Goal: Information Seeking & Learning: Learn about a topic

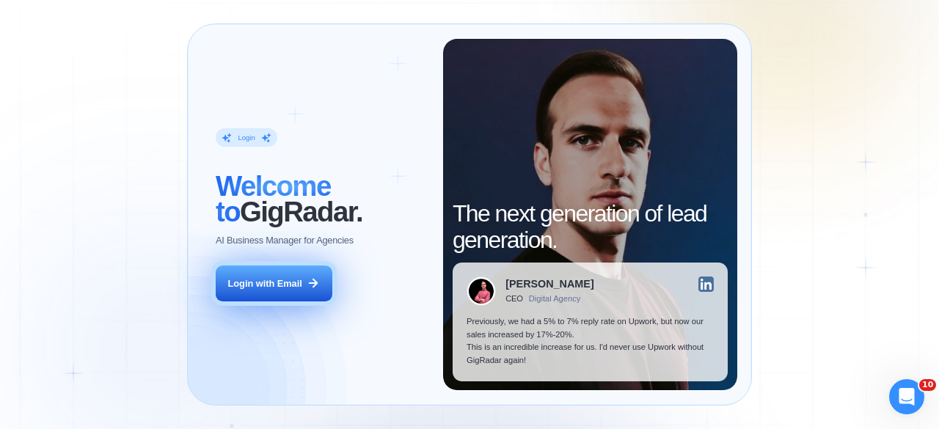
click at [288, 269] on button "Login with Email" at bounding box center [274, 284] width 116 height 37
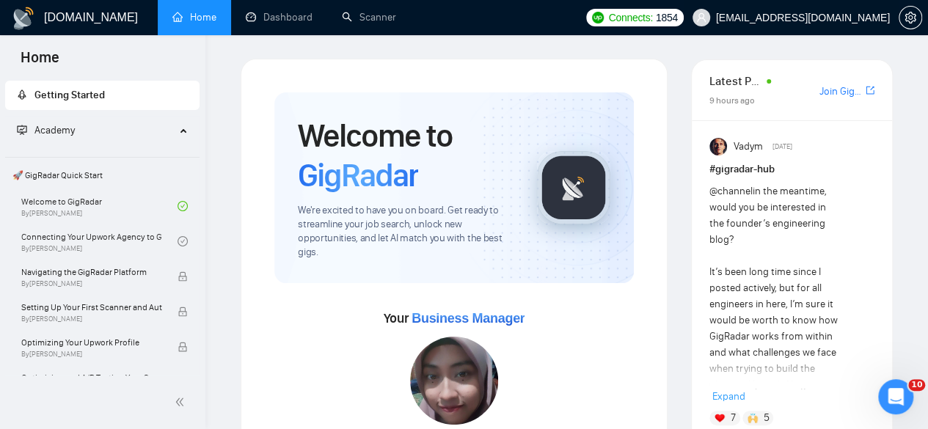
click at [829, 18] on span "havryliak.denys@gmail.com" at bounding box center [803, 18] width 174 height 0
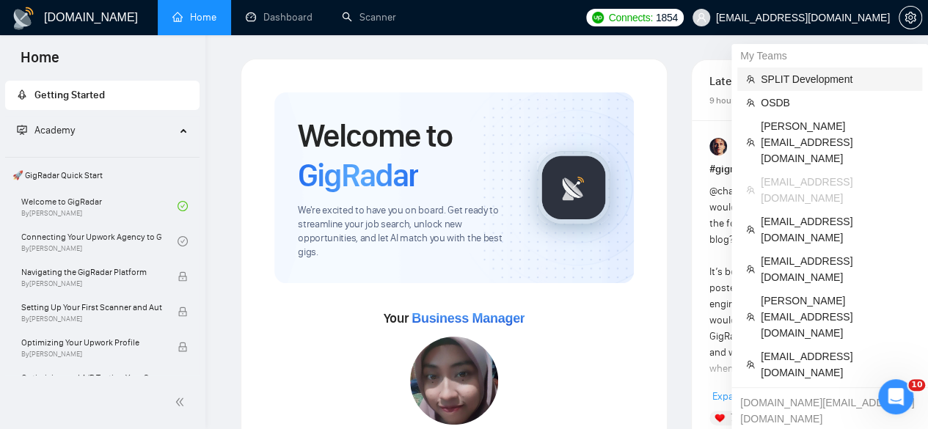
click at [844, 81] on span "SPLIT Development" at bounding box center [837, 79] width 153 height 16
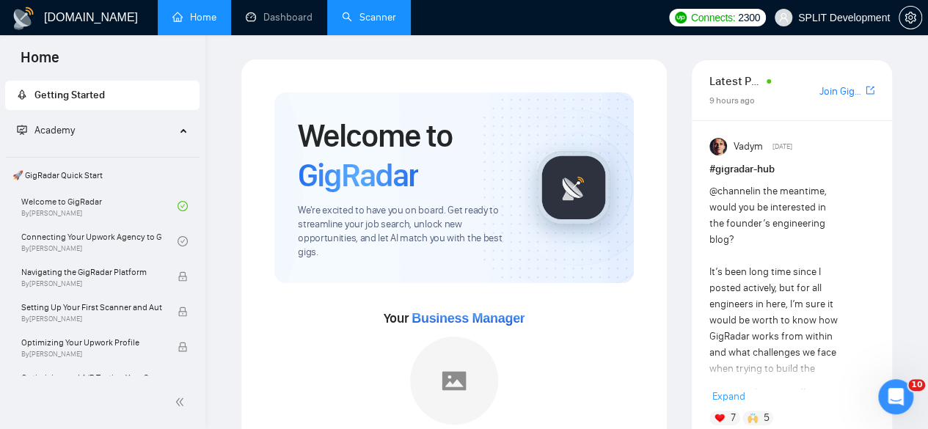
click at [391, 11] on link "Scanner" at bounding box center [369, 17] width 54 height 12
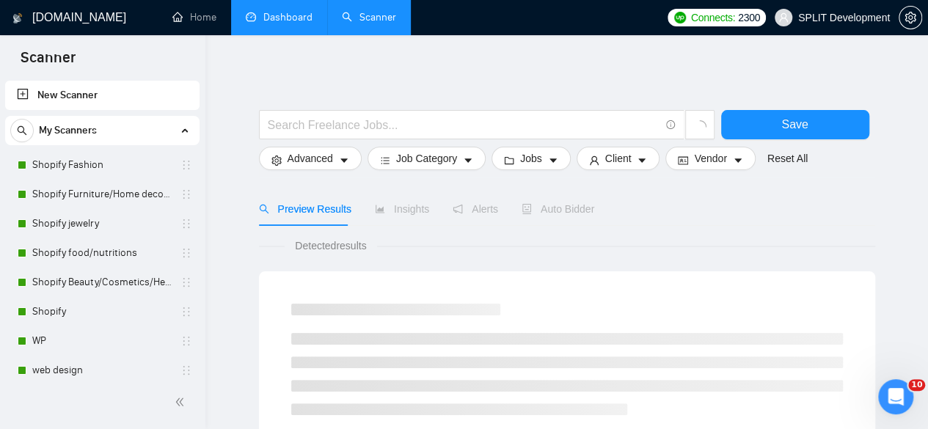
click at [288, 23] on link "Dashboard" at bounding box center [279, 17] width 67 height 12
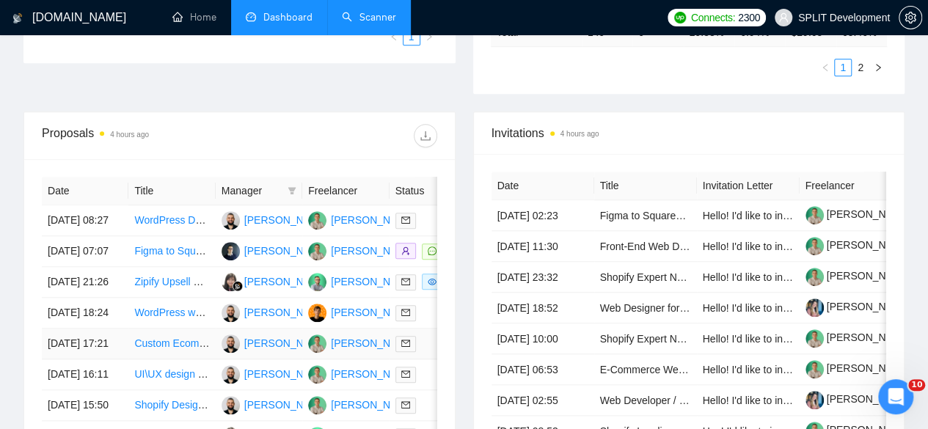
scroll to position [511, 0]
click at [211, 217] on td "WordPress Developer with Elementor Experience" at bounding box center [171, 220] width 87 height 31
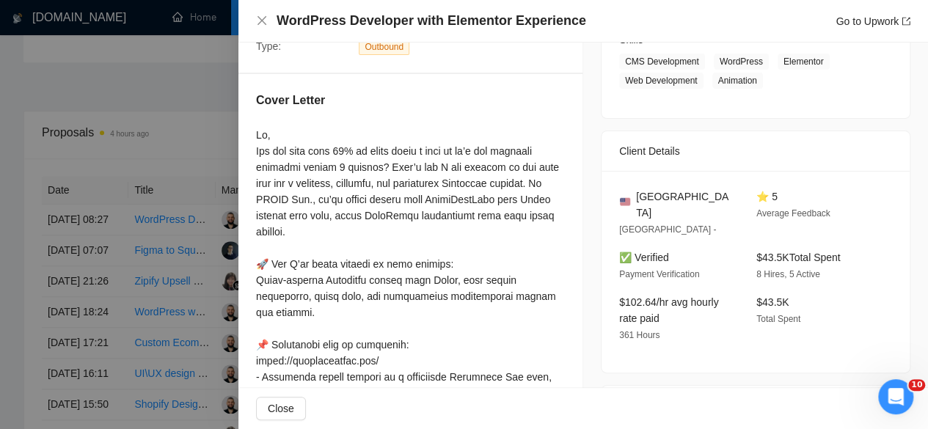
scroll to position [363, 0]
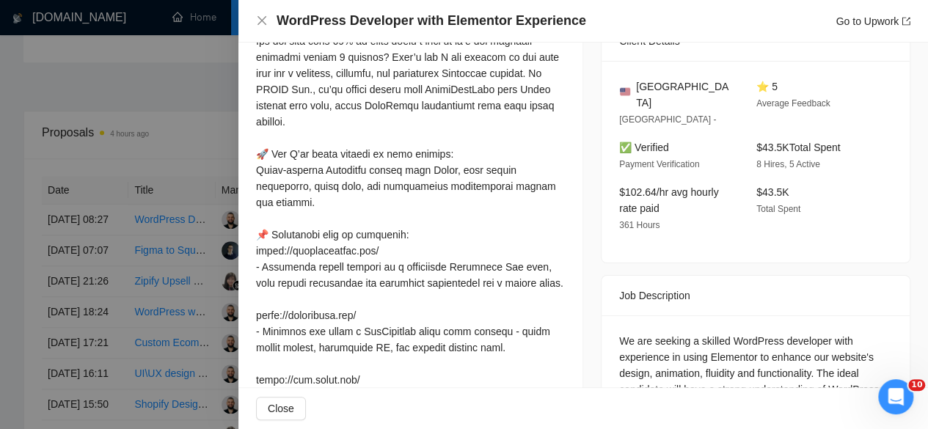
click at [225, 244] on div at bounding box center [464, 214] width 928 height 429
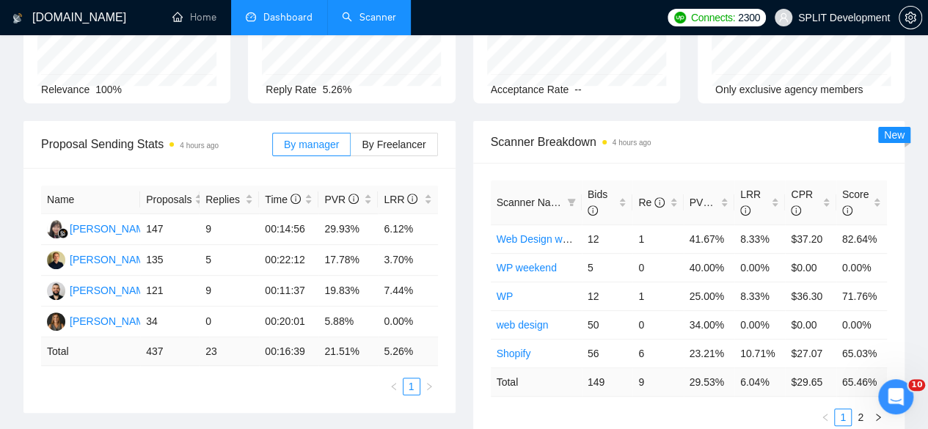
scroll to position [0, 0]
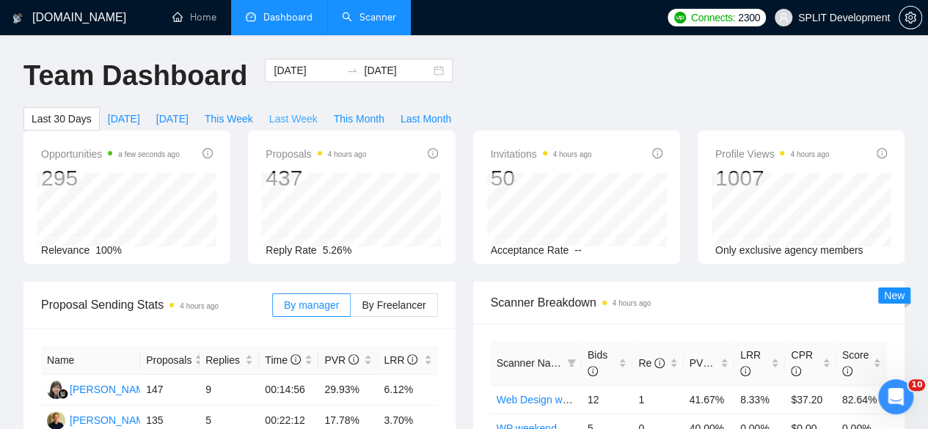
click at [326, 107] on button "Last Week" at bounding box center [293, 118] width 65 height 23
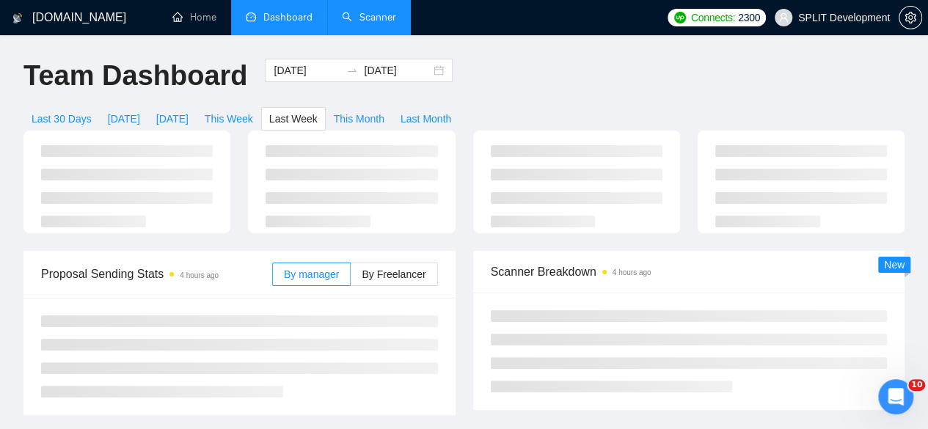
type input "2025-10-06"
type input "2025-10-12"
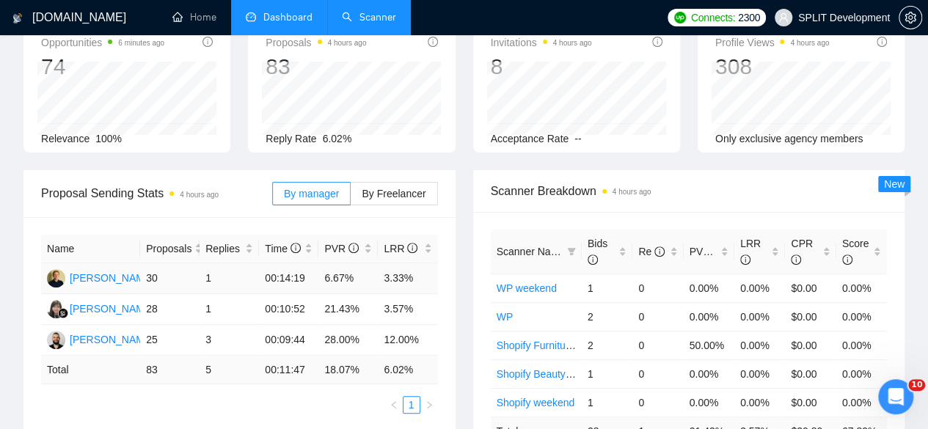
scroll to position [111, 0]
drag, startPoint x: 351, startPoint y: 259, endPoint x: 310, endPoint y: 250, distance: 41.3
click at [310, 264] on tr "Anton Hordin 30 1 00:14:19 6.67% 3.33%" at bounding box center [239, 279] width 397 height 31
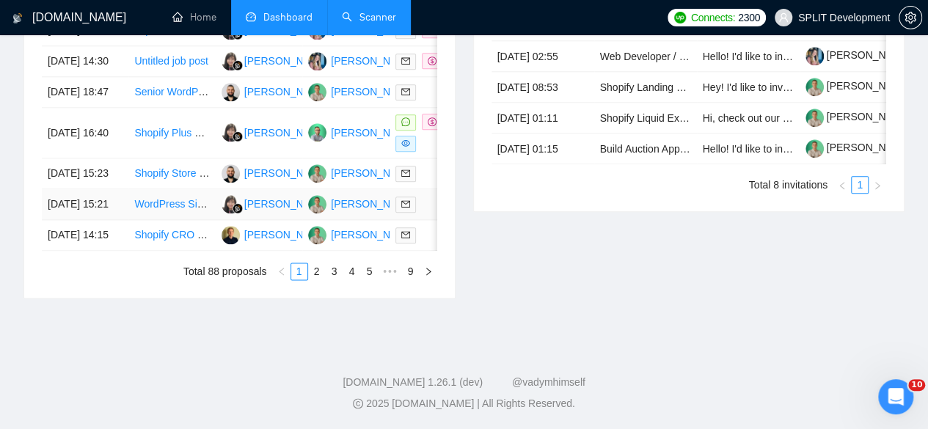
scroll to position [853, 0]
click at [222, 251] on td "Anton Hordin" at bounding box center [259, 235] width 87 height 31
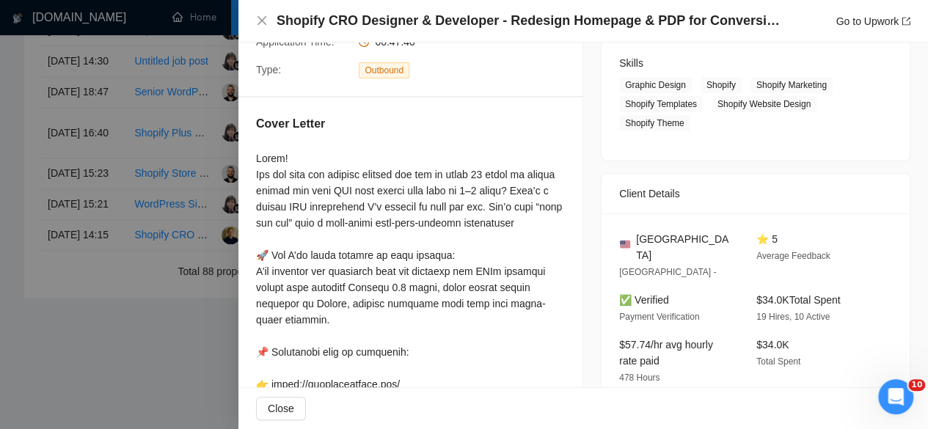
scroll to position [228, 0]
click at [167, 203] on div at bounding box center [464, 214] width 928 height 429
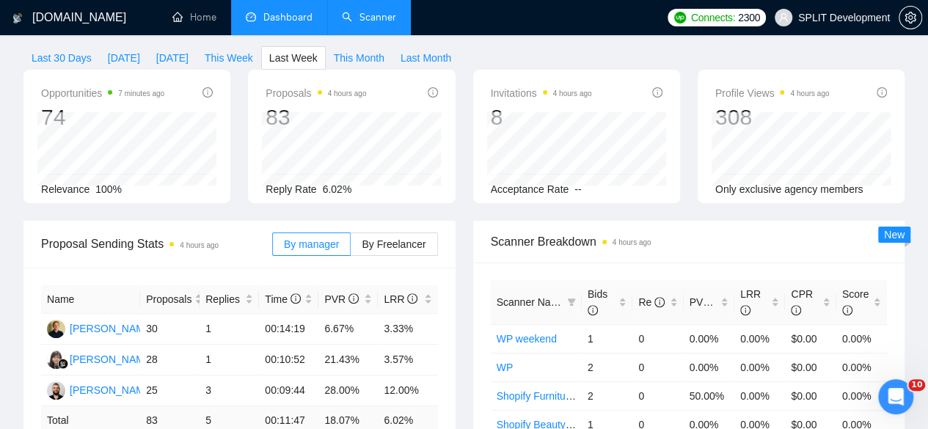
scroll to position [59, 0]
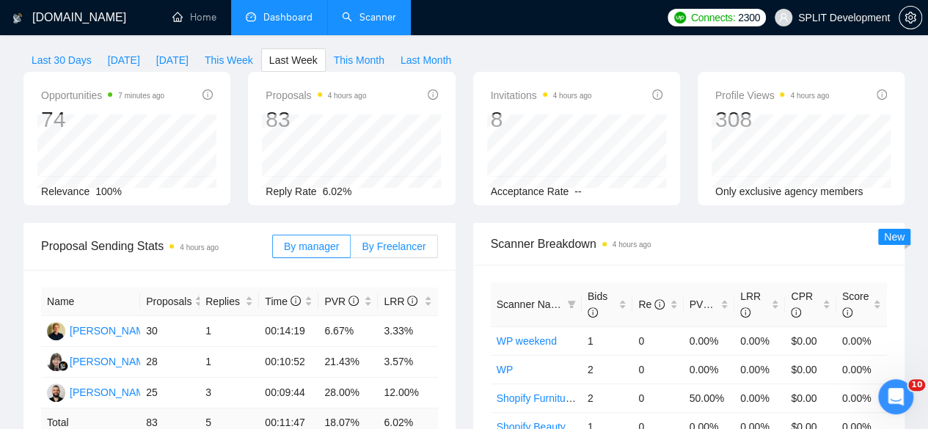
click at [392, 241] on span "By Freelancer" at bounding box center [394, 247] width 64 height 12
click at [351, 250] on input "By Freelancer" at bounding box center [351, 250] width 0 height 0
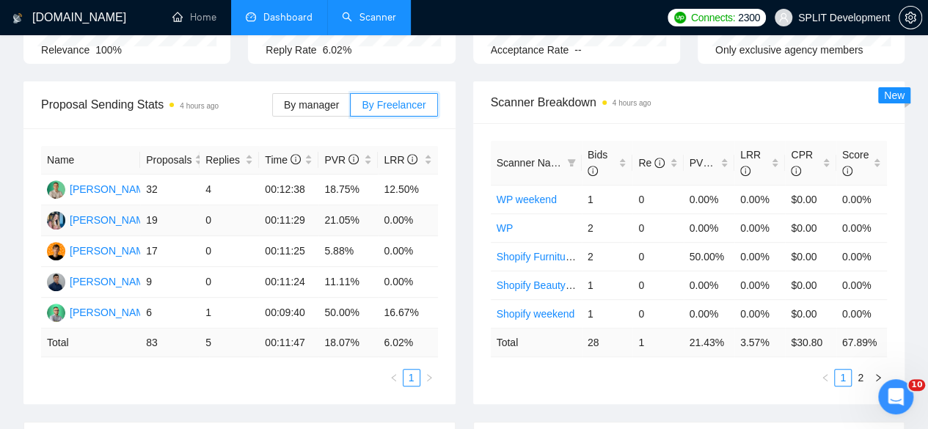
scroll to position [204, 0]
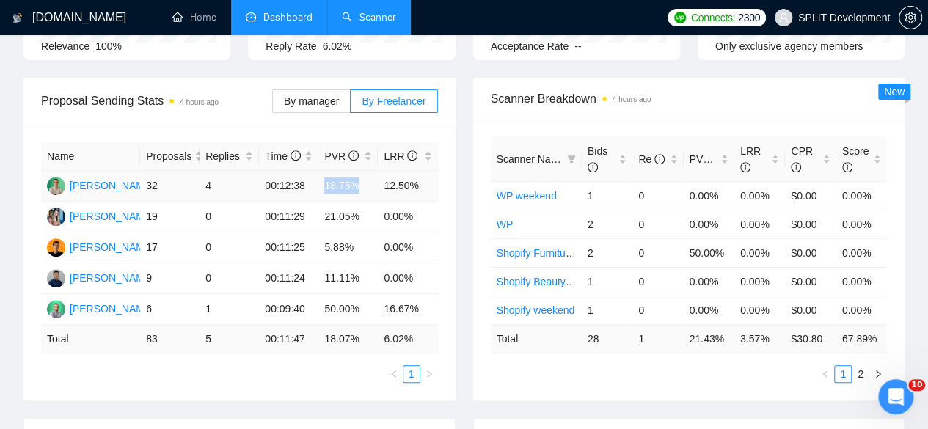
drag, startPoint x: 360, startPoint y: 163, endPoint x: 327, endPoint y: 158, distance: 34.1
click at [327, 171] on td "18.75%" at bounding box center [347, 186] width 59 height 31
click at [367, 171] on td "18.75%" at bounding box center [347, 186] width 59 height 31
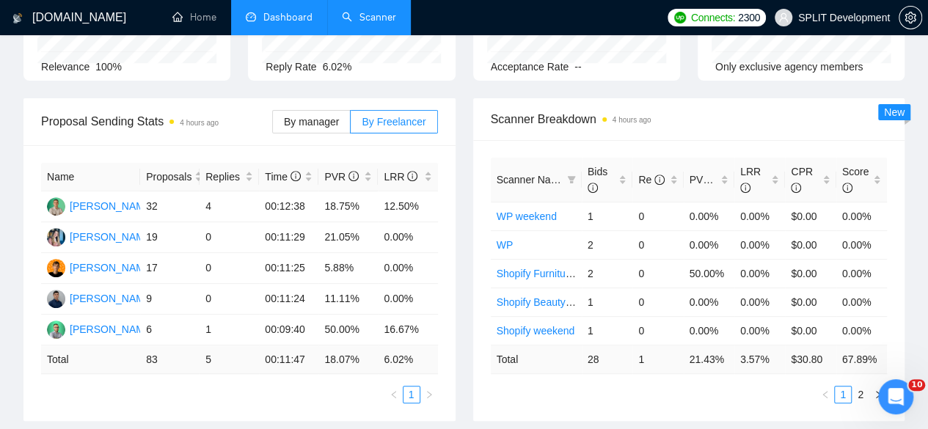
scroll to position [183, 0]
drag, startPoint x: 367, startPoint y: 244, endPoint x: 323, endPoint y: 242, distance: 44.1
click at [323, 254] on td "5.88%" at bounding box center [347, 269] width 59 height 31
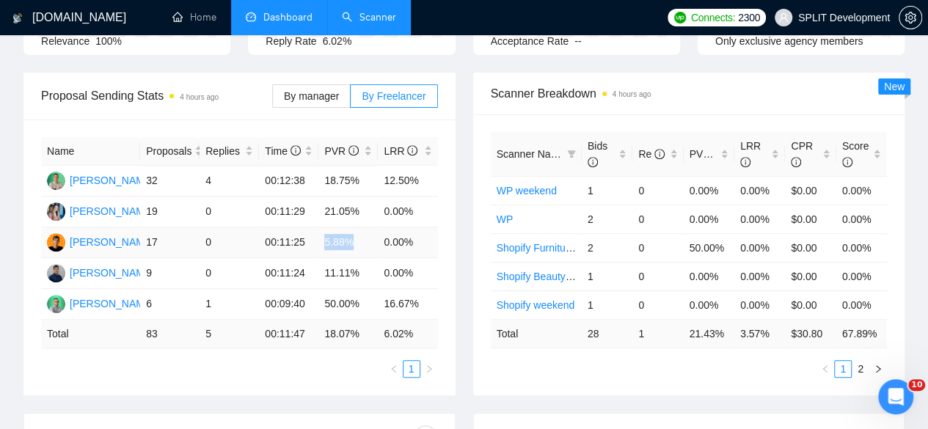
scroll to position [197, 0]
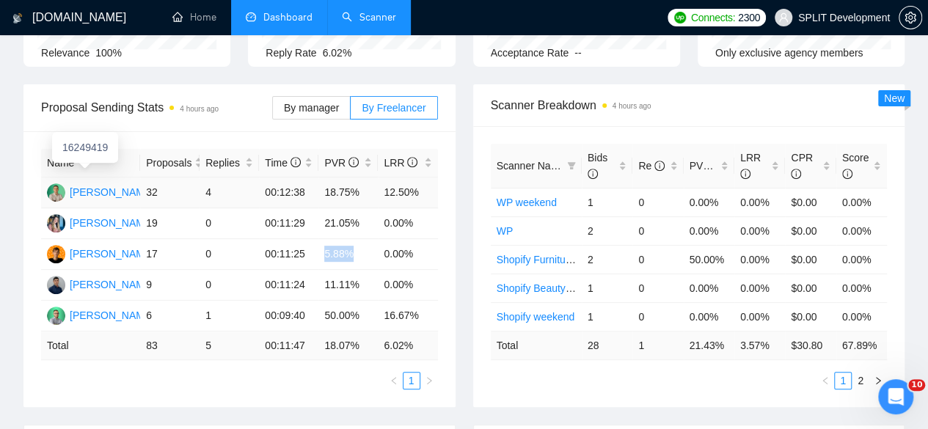
click at [116, 184] on div "Ivan Tryhub" at bounding box center [112, 192] width 84 height 16
click at [120, 215] on div "Anastasiia Tryhub" at bounding box center [112, 223] width 84 height 16
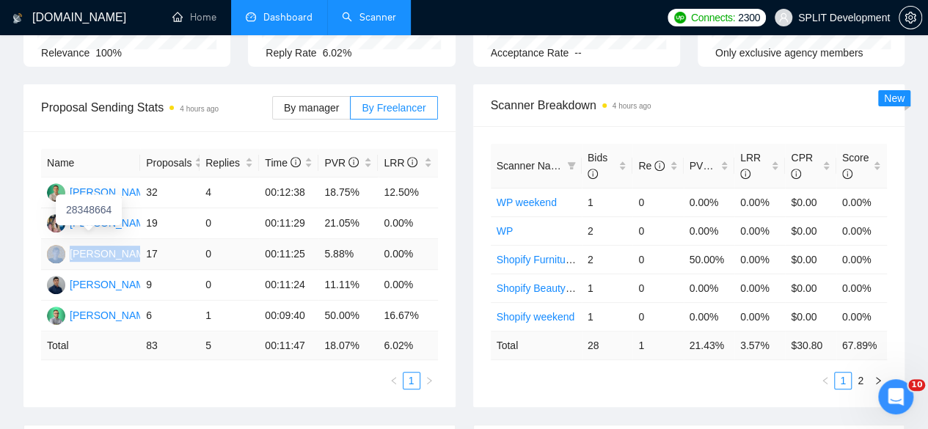
drag, startPoint x: 135, startPoint y: 232, endPoint x: 63, endPoint y: 229, distance: 72.0
click at [63, 239] on td "Ivan Pazenko" at bounding box center [90, 254] width 99 height 31
click at [131, 178] on td "Ivan Tryhub" at bounding box center [90, 193] width 99 height 31
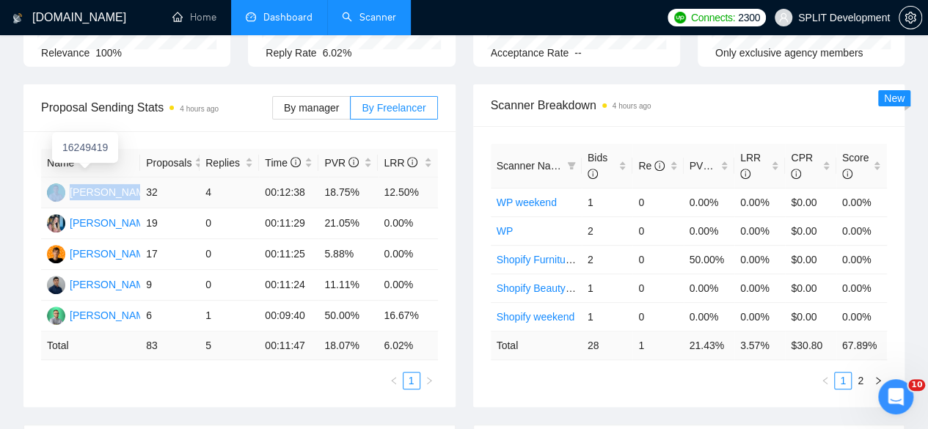
drag, startPoint x: 131, startPoint y: 173, endPoint x: 64, endPoint y: 169, distance: 67.6
click at [64, 178] on td "Ivan Tryhub" at bounding box center [90, 193] width 99 height 31
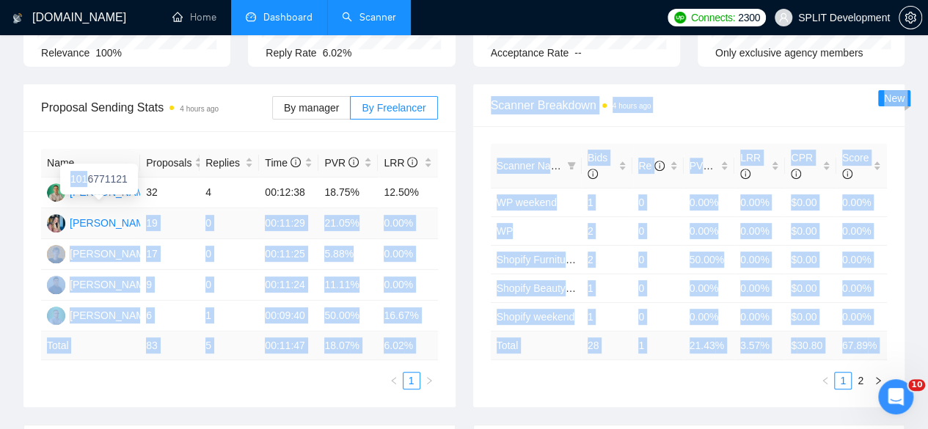
drag, startPoint x: 143, startPoint y: 199, endPoint x: 87, endPoint y: 189, distance: 57.3
click at [87, 189] on body "GigRadar.io Home Dashboard Scanner Connects: 2300 SPLIT Development Team Dashbo…" at bounding box center [464, 17] width 928 height 429
click at [130, 375] on div "Name Proposals Replies Time PVR LRR Ivan Tryhub 32 4 00:12:38 18.75% 12.50% Ana…" at bounding box center [239, 269] width 432 height 276
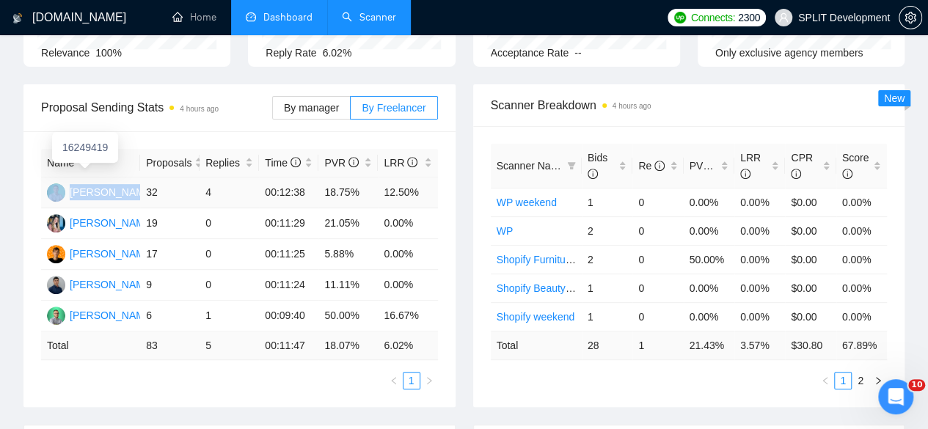
drag, startPoint x: 124, startPoint y: 172, endPoint x: 68, endPoint y: 171, distance: 56.5
click at [68, 178] on td "Ivan Tryhub" at bounding box center [90, 193] width 99 height 31
click at [123, 246] on div "Ivan Pazenko" at bounding box center [112, 254] width 84 height 16
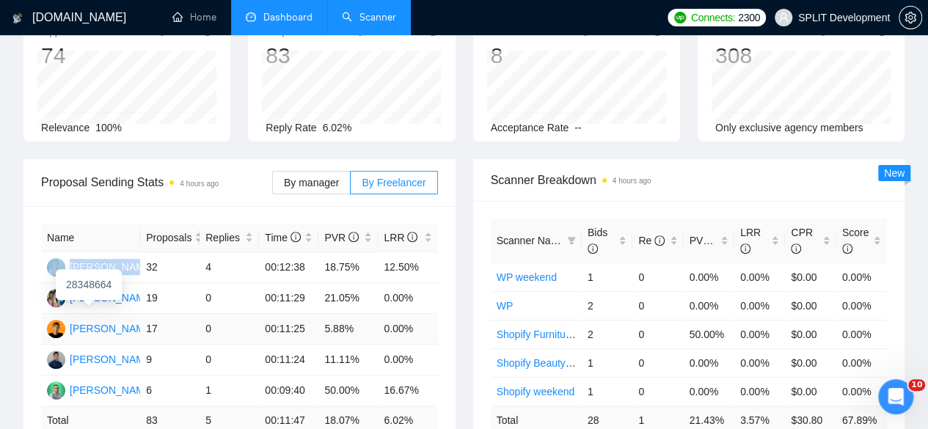
scroll to position [233, 0]
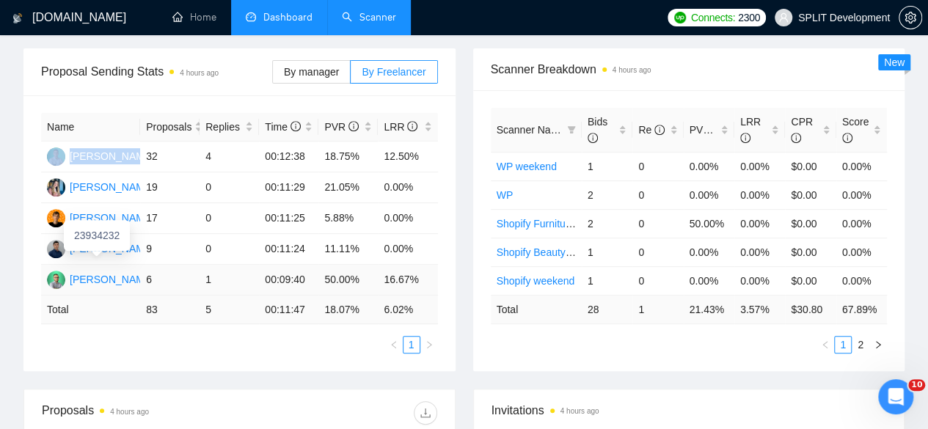
click at [98, 271] on div "Vlad Kravchenko" at bounding box center [112, 279] width 84 height 16
click at [87, 241] on div "Yaroslav Nohin" at bounding box center [112, 249] width 84 height 16
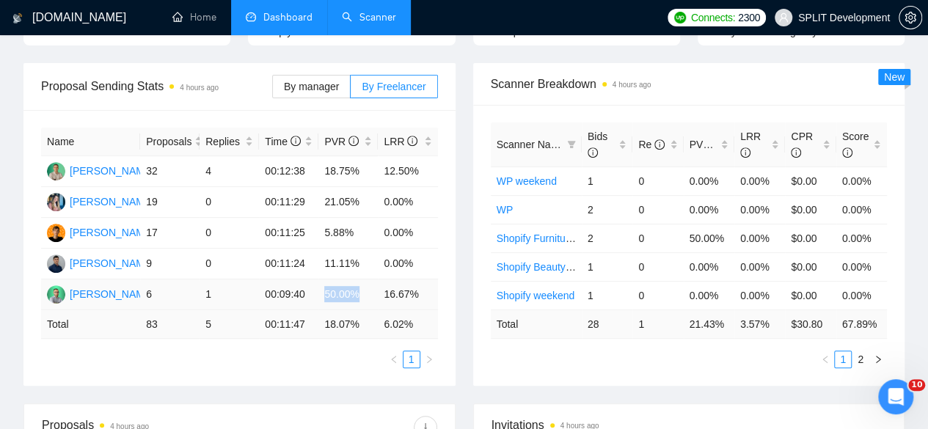
drag, startPoint x: 359, startPoint y: 272, endPoint x: 319, endPoint y: 269, distance: 39.7
click at [319, 280] on td "50.00%" at bounding box center [347, 295] width 59 height 31
click at [362, 280] on td "50.00%" at bounding box center [347, 295] width 59 height 31
click at [123, 255] on div "Yaroslav Nohin" at bounding box center [112, 263] width 84 height 16
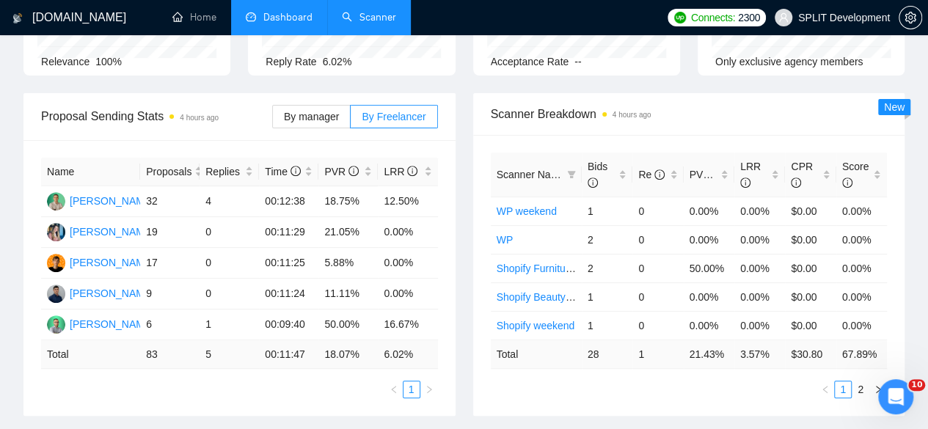
scroll to position [0, 0]
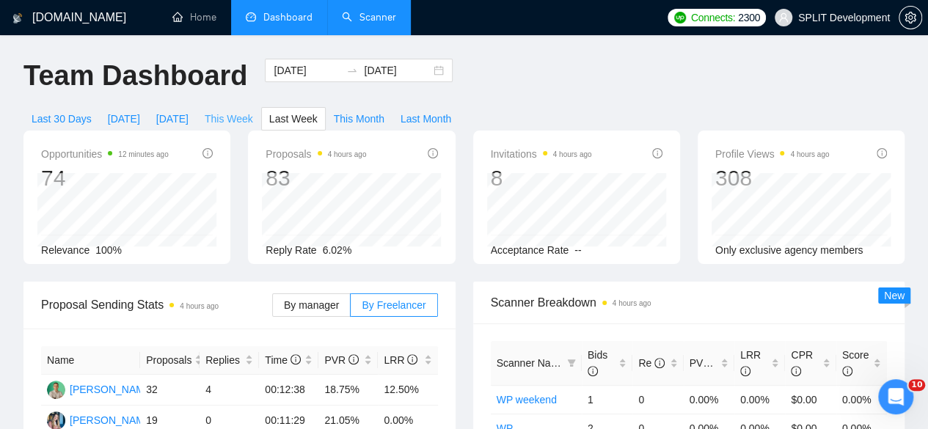
click at [253, 111] on span "This Week" at bounding box center [229, 119] width 48 height 16
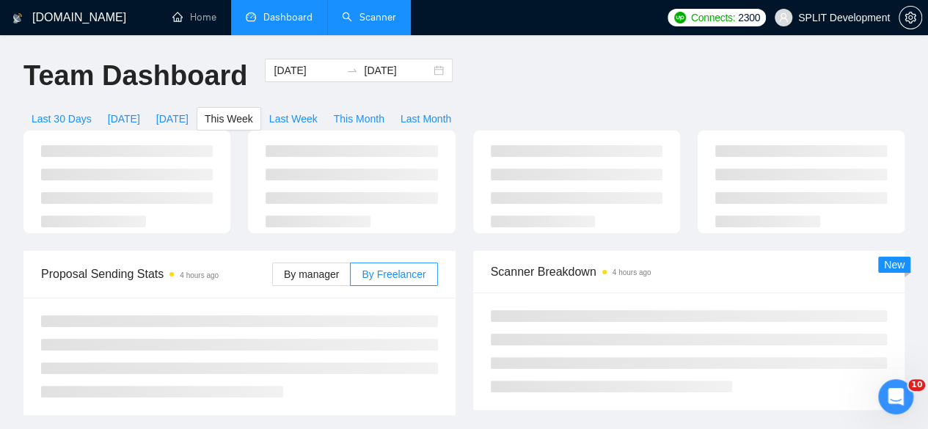
type input "2025-10-13"
type input "2025-10-19"
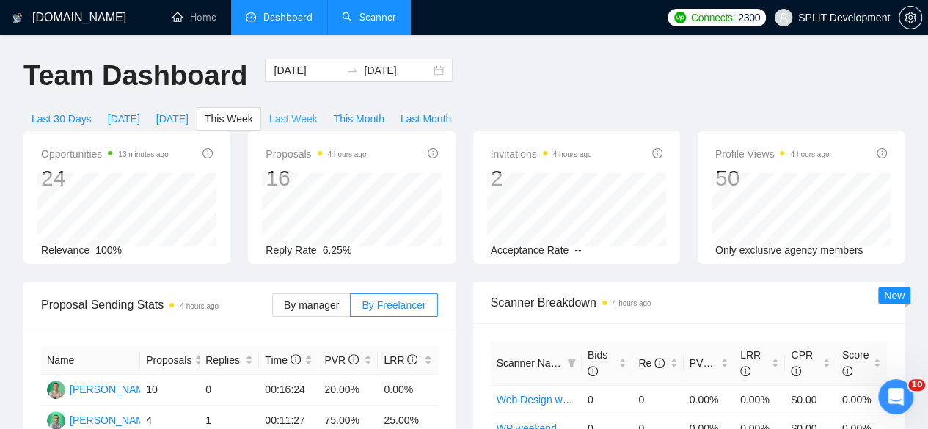
click at [318, 111] on span "Last Week" at bounding box center [293, 119] width 48 height 16
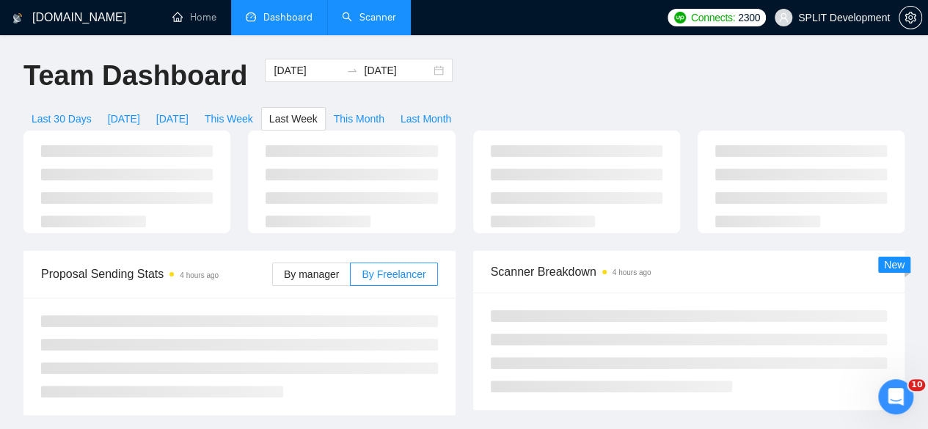
type input "2025-10-06"
type input "2025-10-12"
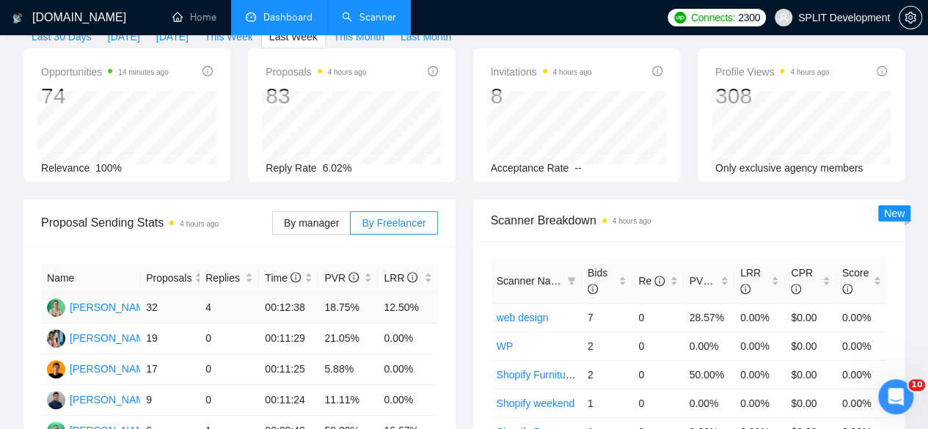
scroll to position [123, 0]
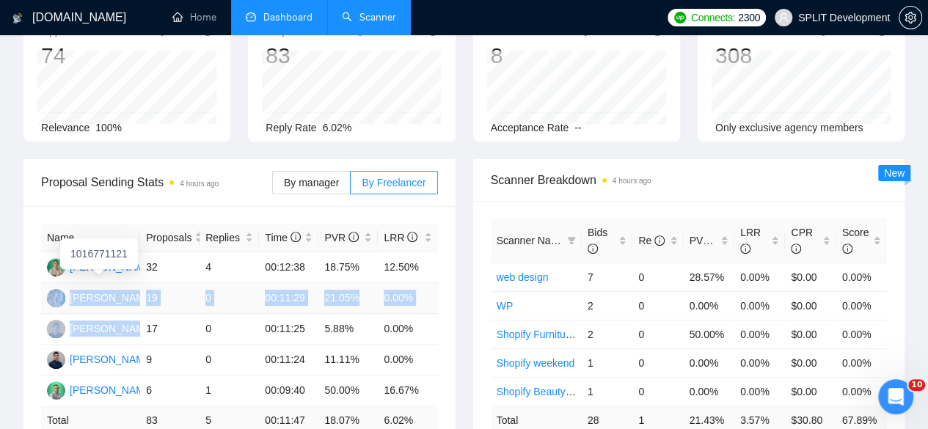
drag, startPoint x: 138, startPoint y: 304, endPoint x: 64, endPoint y: 277, distance: 79.2
click at [64, 277] on tbody "Ivan Tryhub 32 4 00:12:38 18.75% 12.50% Anastasiia Tryhub 19 0 00:11:29 21.05% …" at bounding box center [239, 329] width 397 height 154
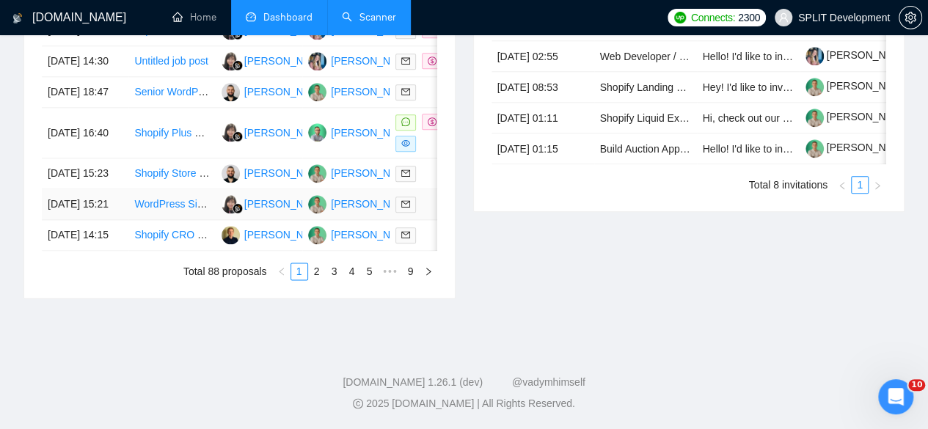
scroll to position [876, 0]
click at [322, 280] on link "2" at bounding box center [317, 271] width 16 height 16
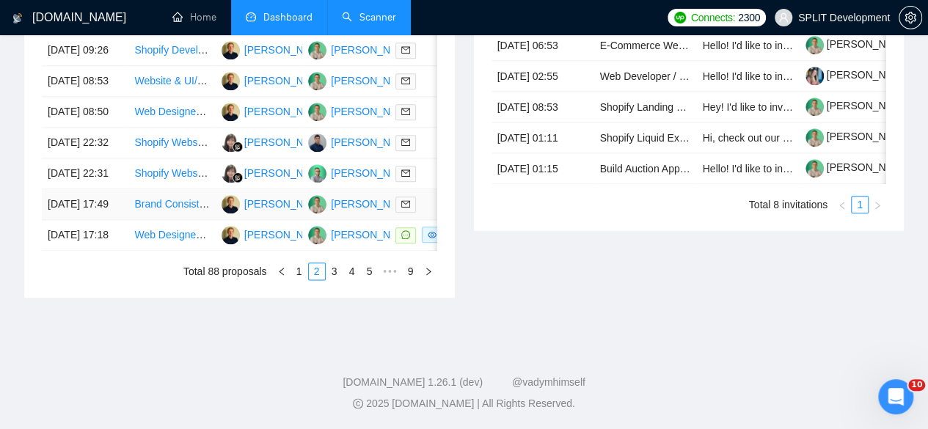
click at [120, 214] on td "09 Oct, 2025 17:49" at bounding box center [85, 204] width 87 height 31
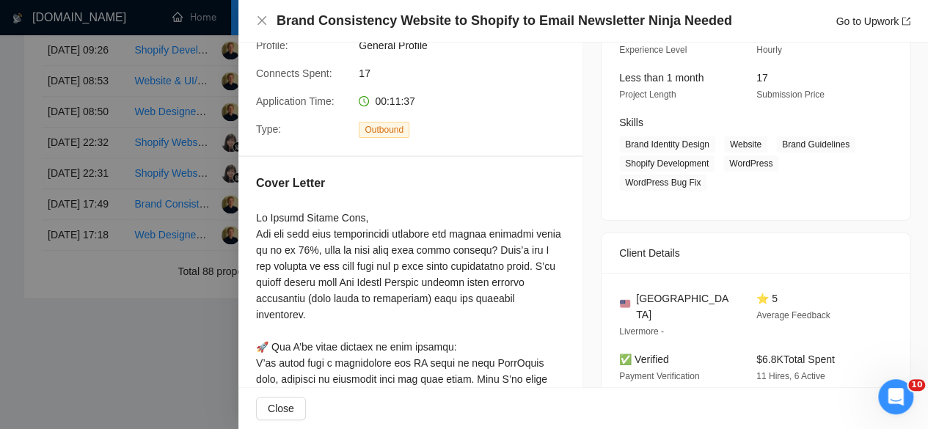
scroll to position [169, 0]
click at [204, 212] on div at bounding box center [464, 214] width 928 height 429
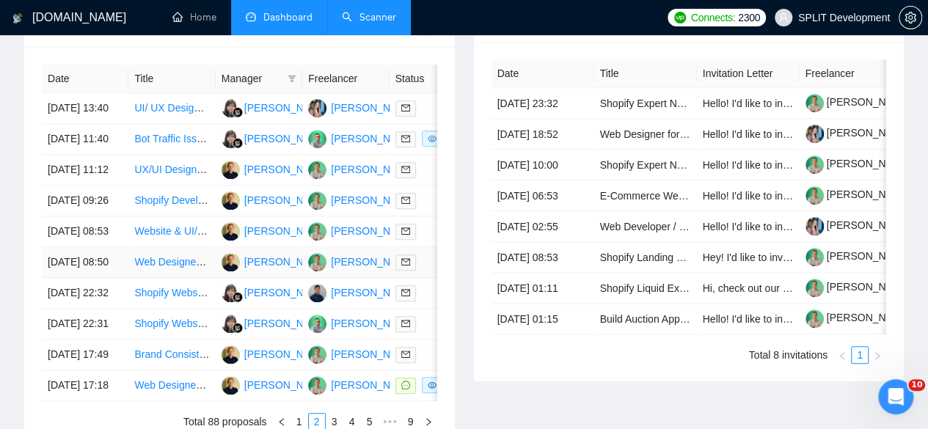
scroll to position [495, 0]
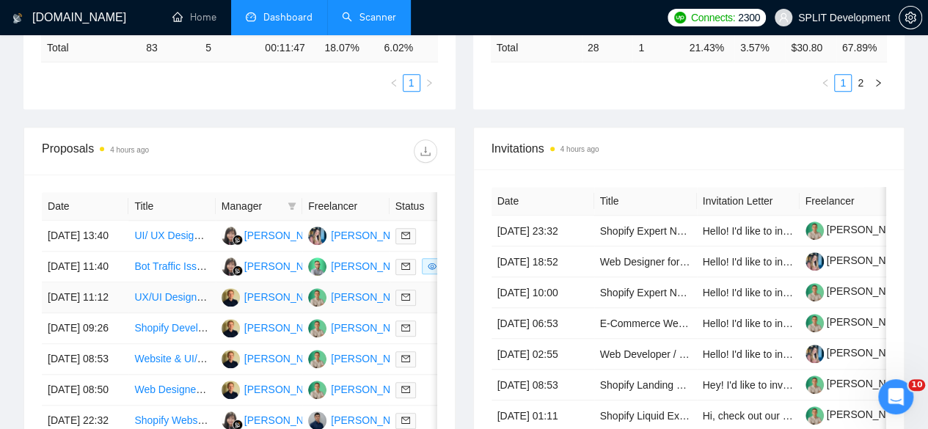
click at [104, 309] on td "10 Oct, 2025 11:12" at bounding box center [85, 297] width 87 height 31
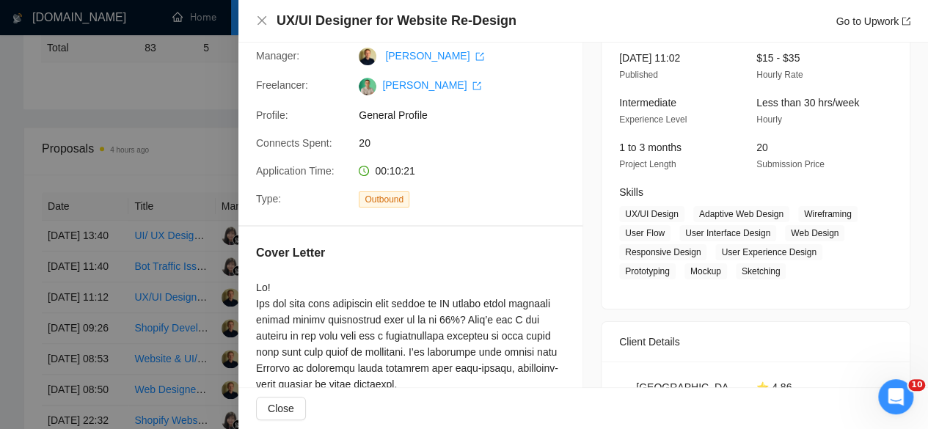
scroll to position [95, 0]
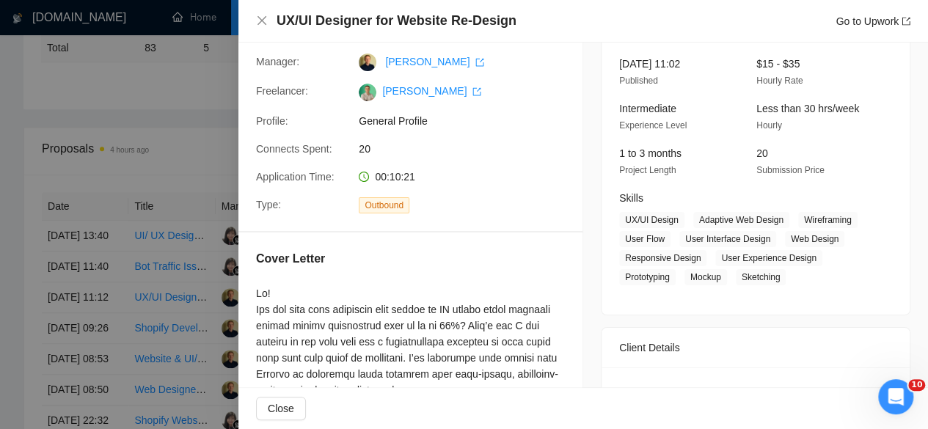
click at [110, 313] on div at bounding box center [464, 214] width 928 height 429
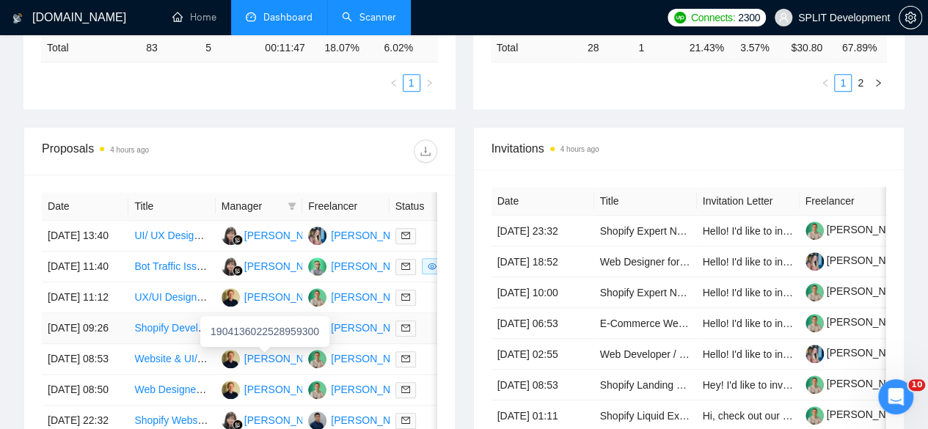
scroll to position [897, 0]
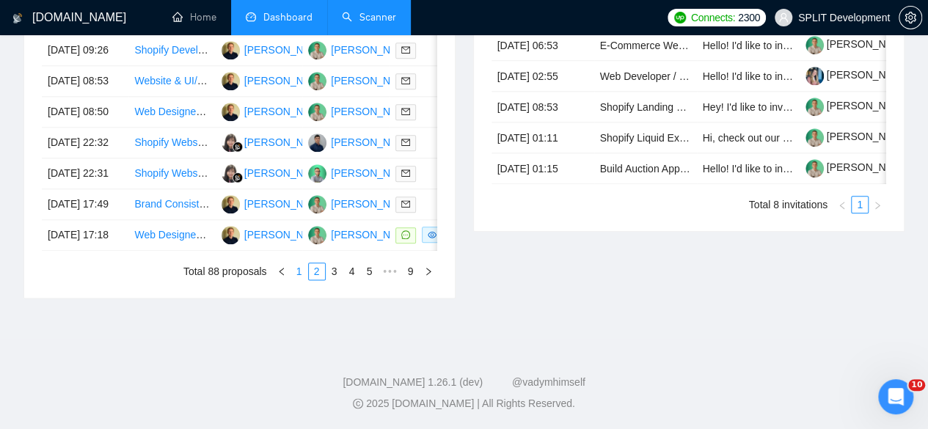
click at [295, 274] on link "1" at bounding box center [299, 271] width 16 height 16
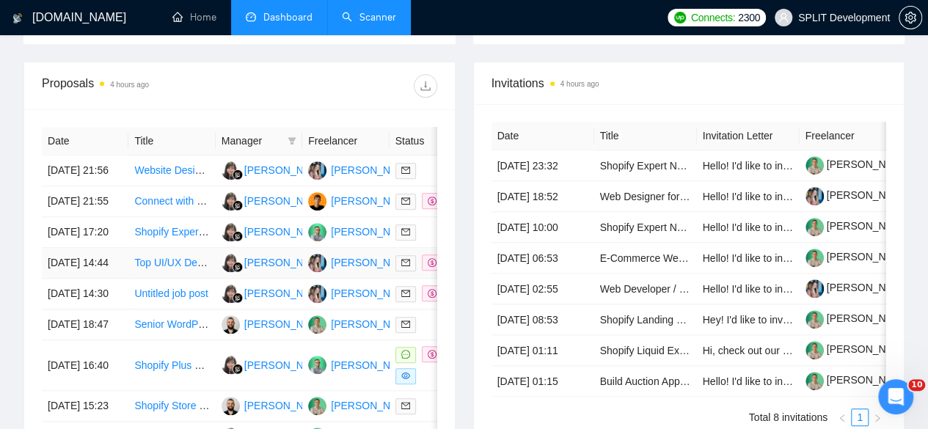
scroll to position [691, 0]
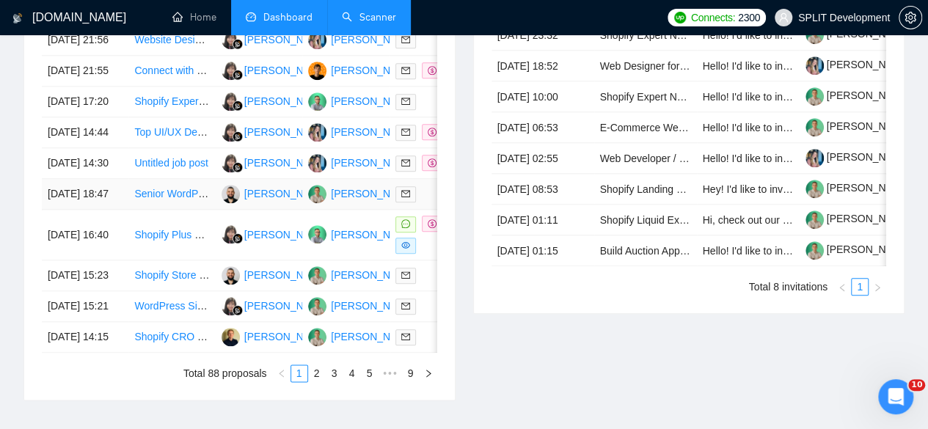
click at [110, 210] on td "10 Oct, 2025 18:47" at bounding box center [85, 194] width 87 height 31
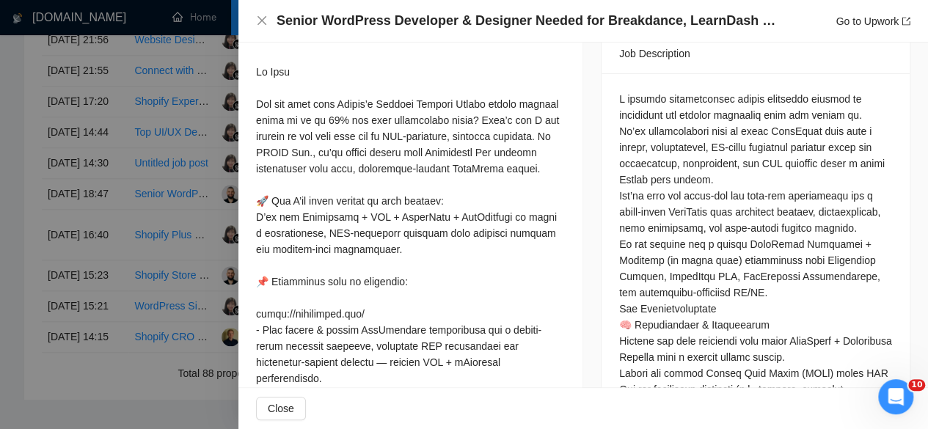
scroll to position [606, 0]
click at [159, 235] on div at bounding box center [464, 214] width 928 height 429
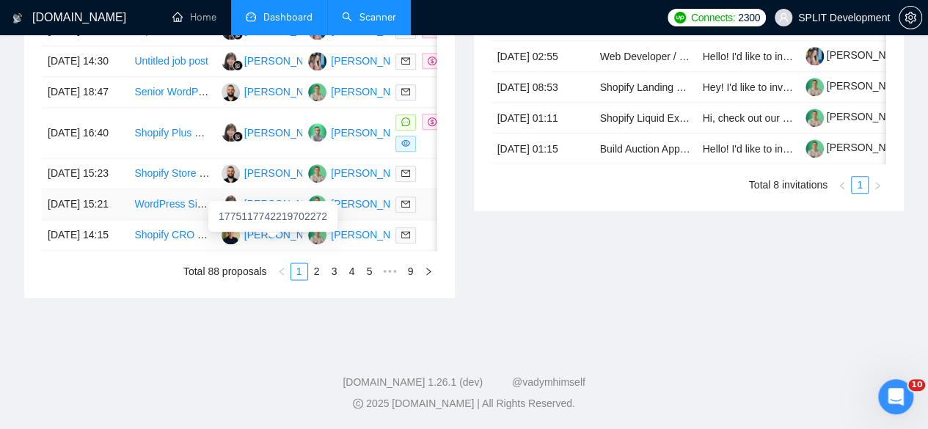
scroll to position [879, 0]
click at [321, 280] on link "2" at bounding box center [317, 271] width 16 height 16
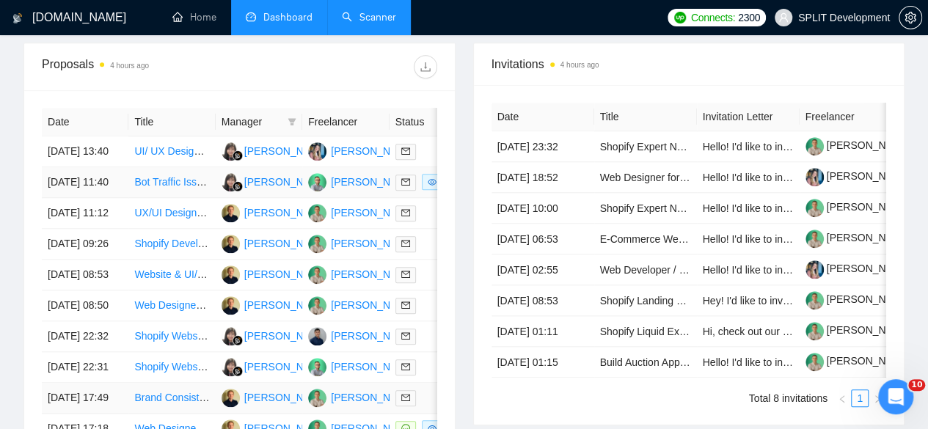
scroll to position [578, 0]
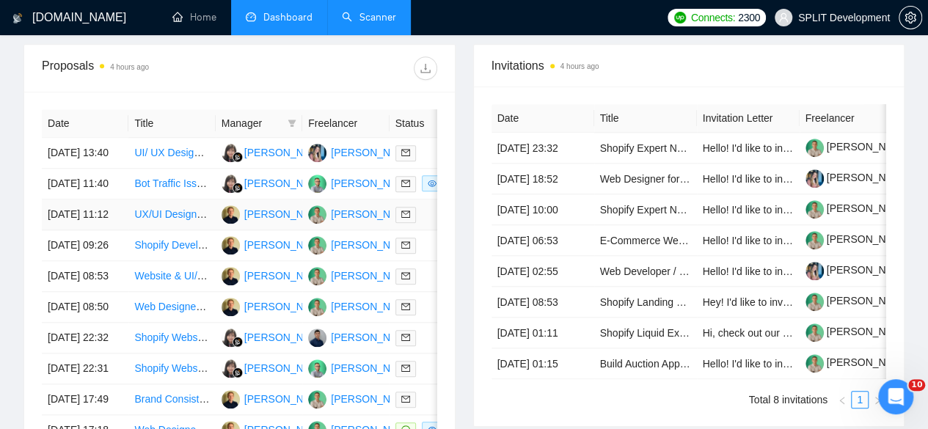
click at [119, 228] on td "10 Oct, 2025 11:12" at bounding box center [85, 215] width 87 height 31
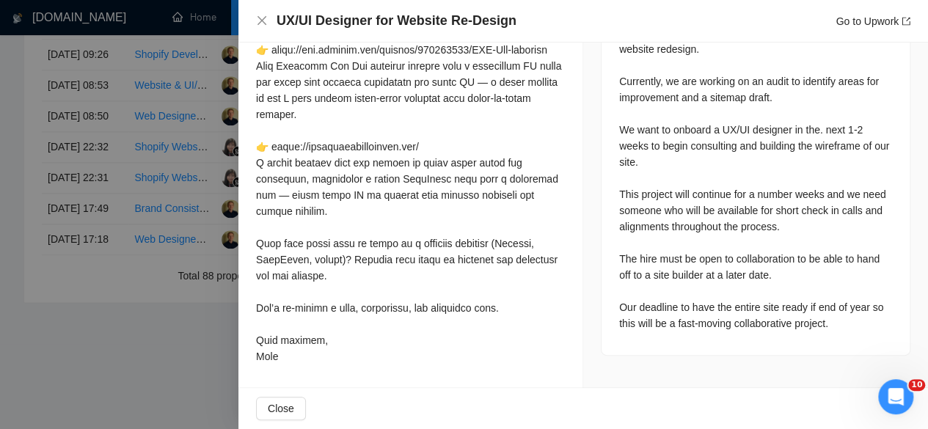
scroll to position [770, 0]
click at [204, 216] on div at bounding box center [464, 214] width 928 height 429
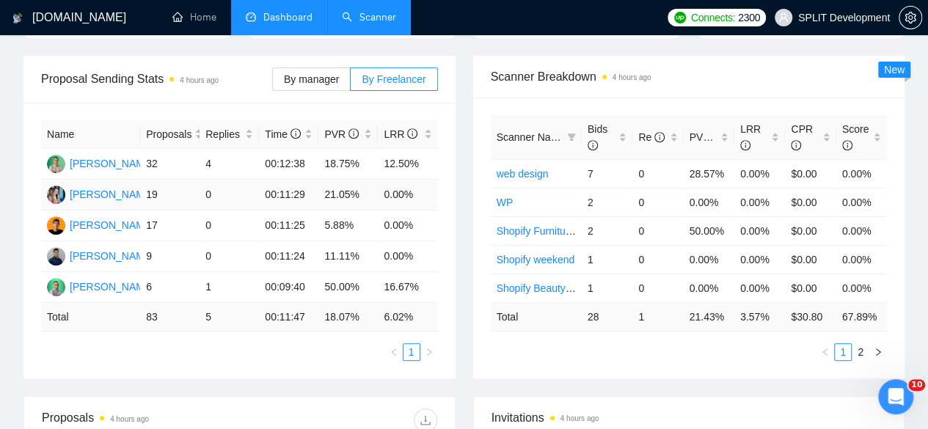
scroll to position [180, 0]
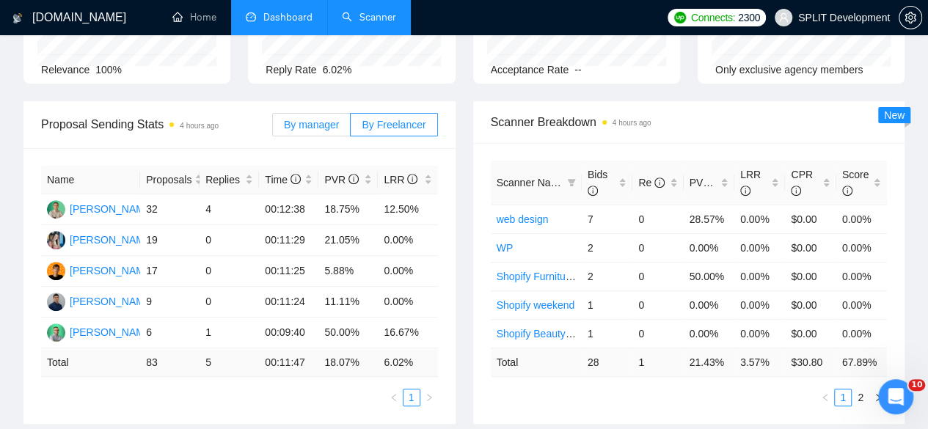
click at [344, 113] on label "By manager" at bounding box center [311, 124] width 79 height 23
click at [273, 128] on input "By manager" at bounding box center [273, 128] width 0 height 0
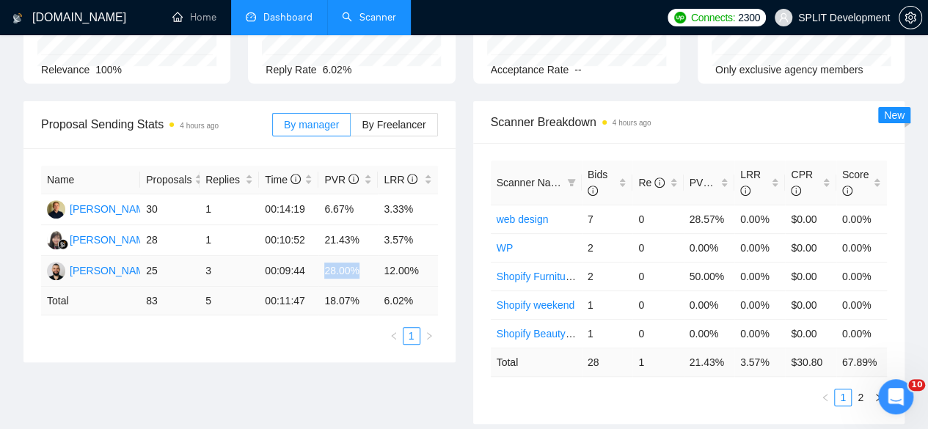
drag, startPoint x: 357, startPoint y: 243, endPoint x: 325, endPoint y: 243, distance: 31.5
click at [325, 256] on td "28.00%" at bounding box center [347, 271] width 59 height 31
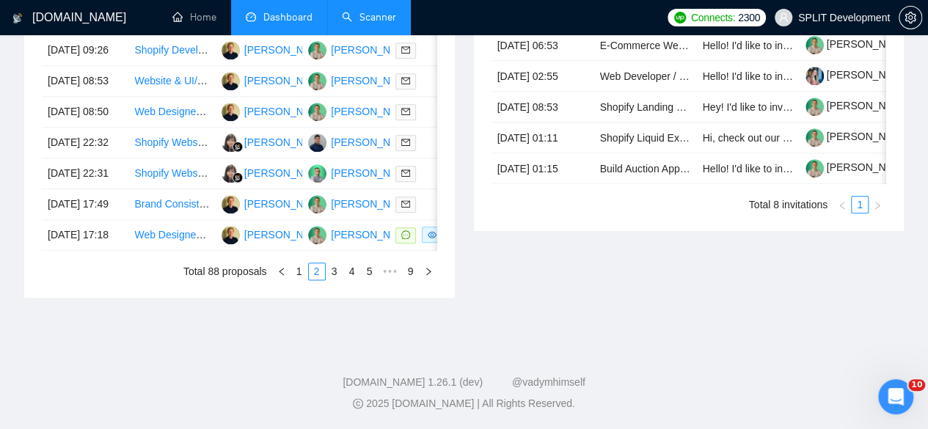
scroll to position [875, 0]
click at [338, 280] on link "3" at bounding box center [335, 271] width 16 height 16
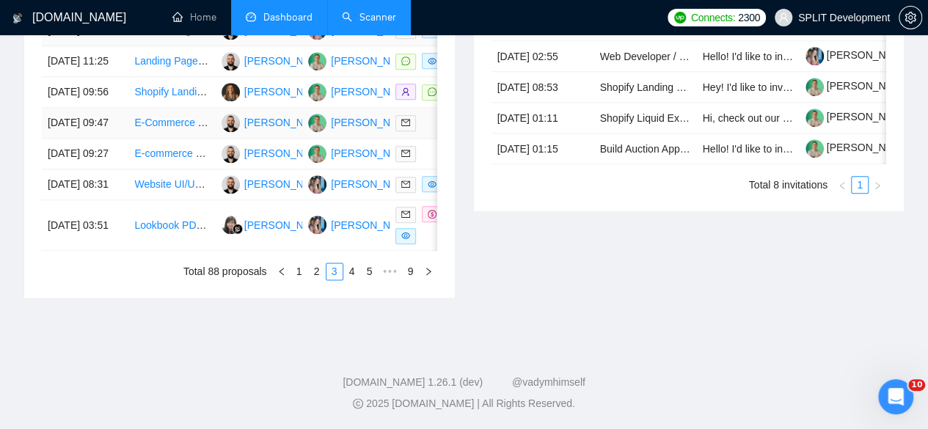
scroll to position [900, 0]
click at [357, 272] on link "4" at bounding box center [352, 271] width 16 height 16
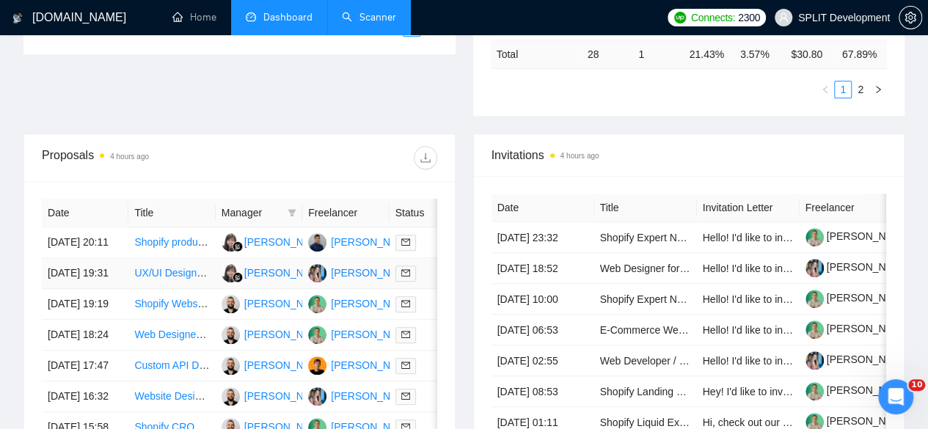
scroll to position [456, 0]
